Goal: Ask a question

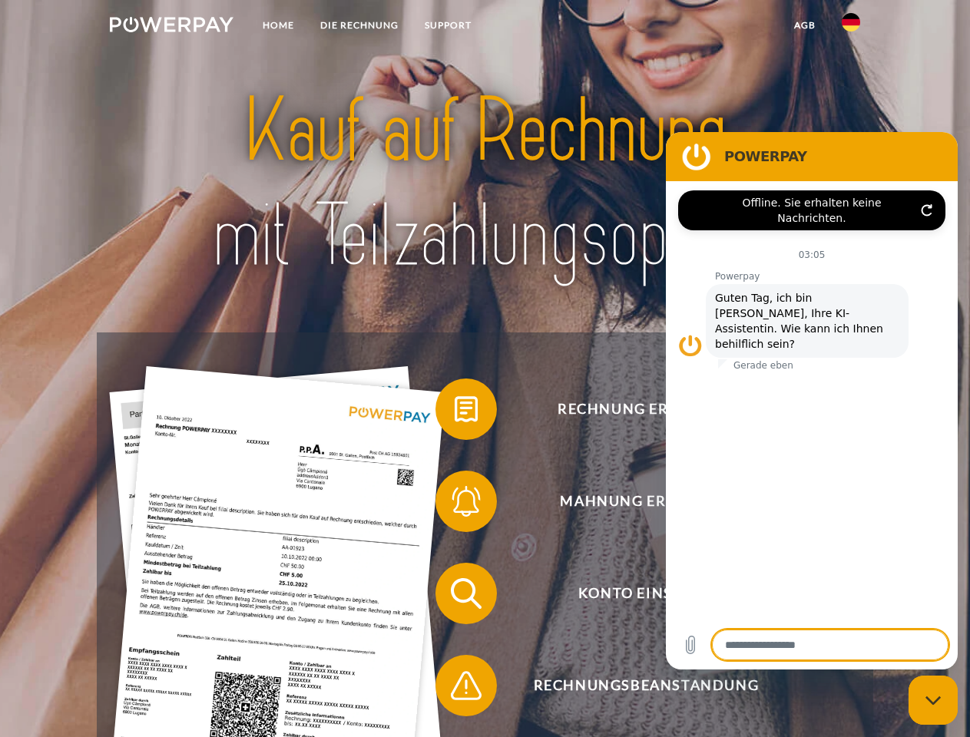
click at [171, 27] on img at bounding box center [172, 24] width 124 height 15
click at [851, 27] on img at bounding box center [851, 22] width 18 height 18
click at [804, 25] on link "agb" at bounding box center [805, 26] width 48 height 28
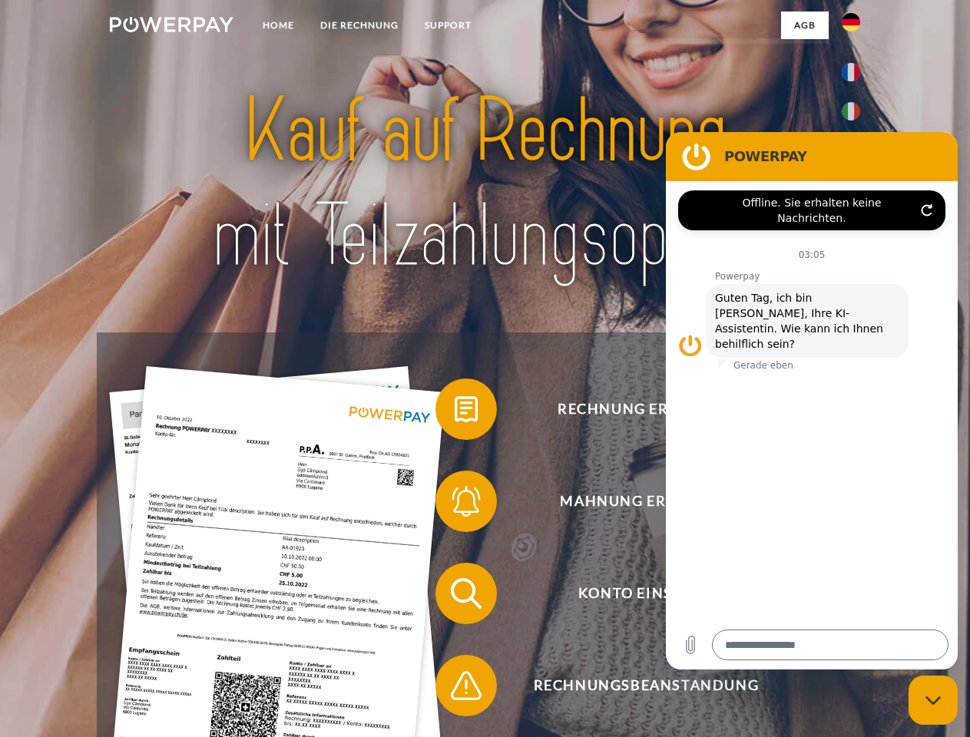
click at [455, 413] on span at bounding box center [443, 409] width 77 height 77
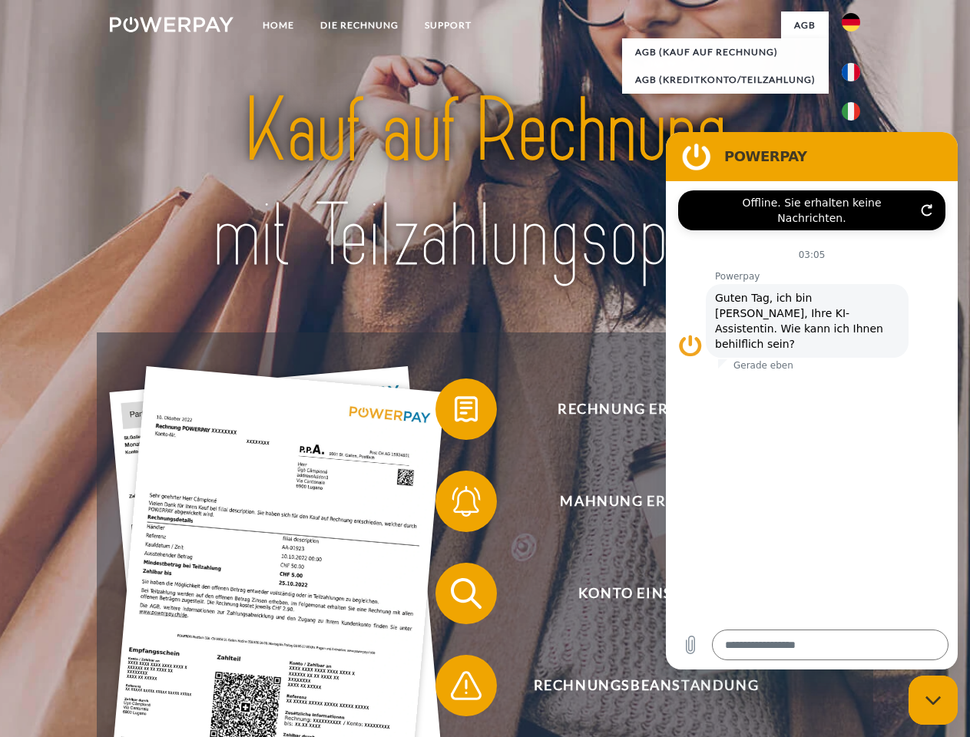
click at [455, 505] on span at bounding box center [443, 501] width 77 height 77
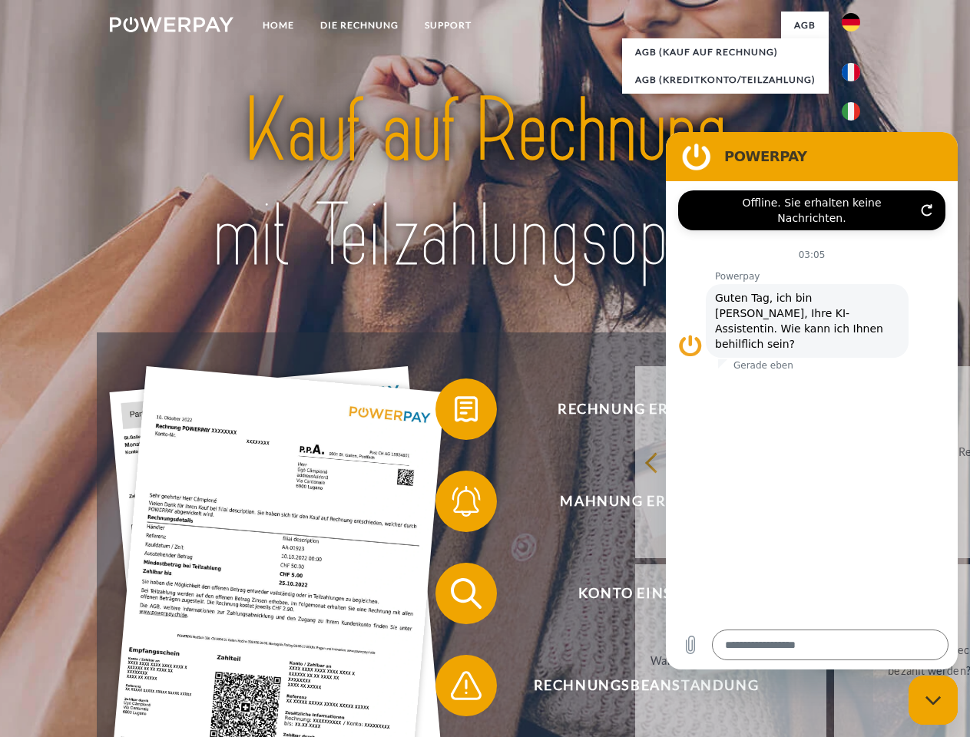
click at [635, 597] on link "Wann erhalte ich die Rechnung?" at bounding box center [730, 661] width 191 height 192
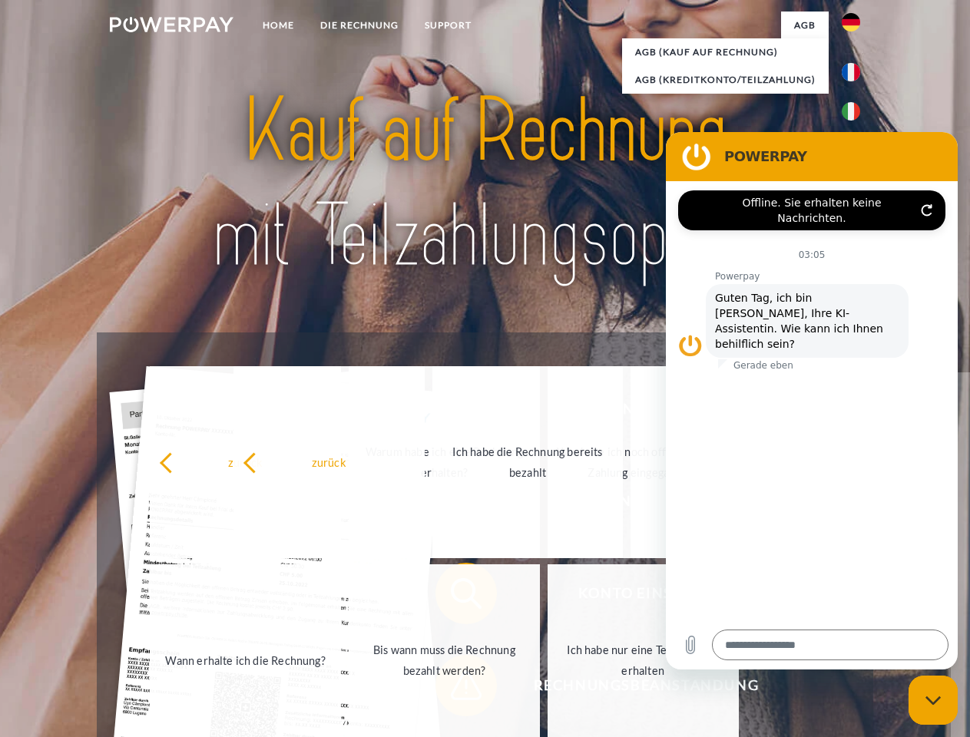
click at [548, 689] on link "Ich habe nur eine Teillieferung erhalten" at bounding box center [643, 661] width 191 height 192
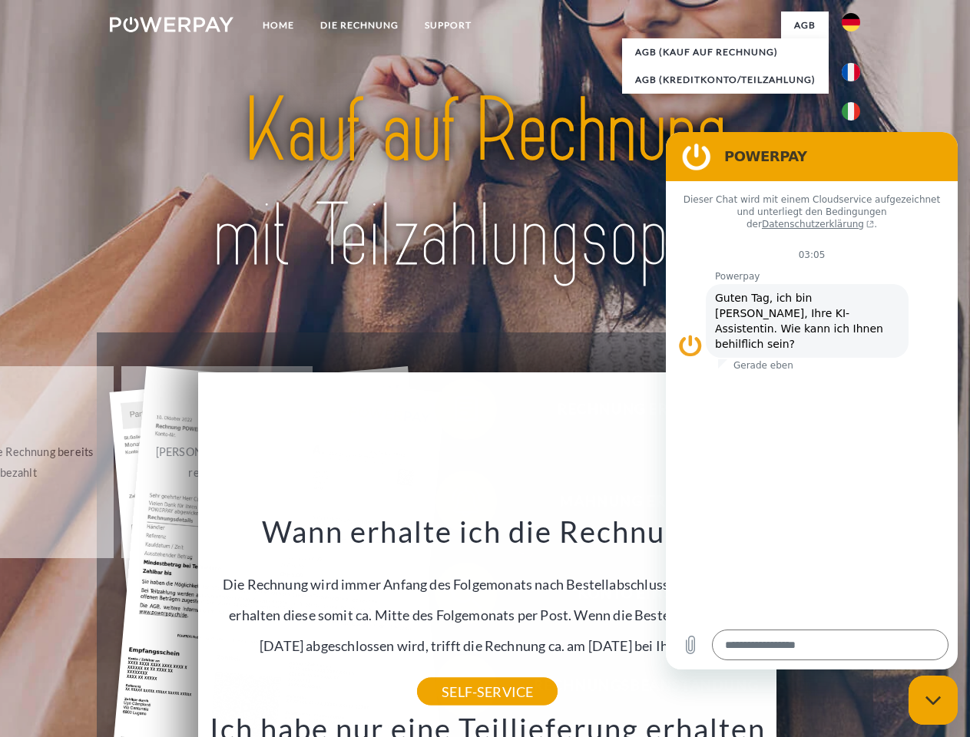
click at [933, 701] on icon "Messaging-Fenster schließen" at bounding box center [934, 701] width 16 height 10
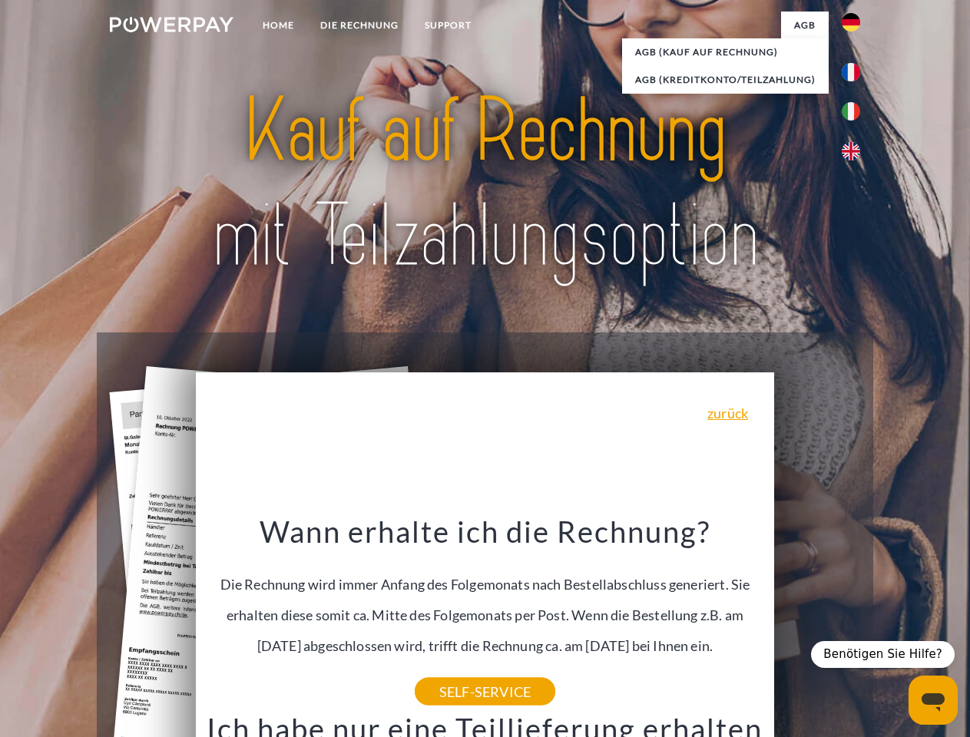
type textarea "*"
